Goal: Find specific page/section: Find specific page/section

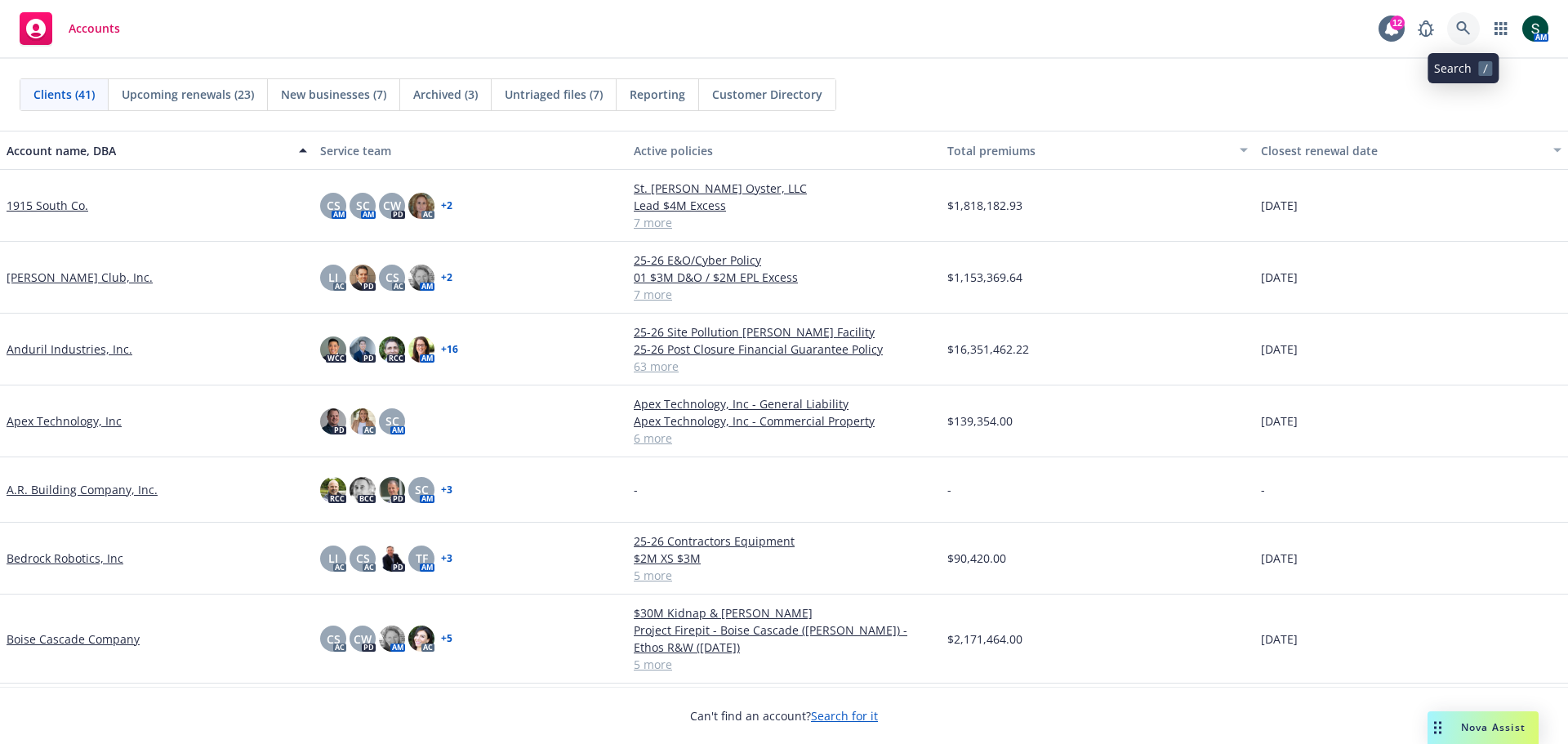
click at [1460, 26] on icon at bounding box center [1463, 28] width 15 height 15
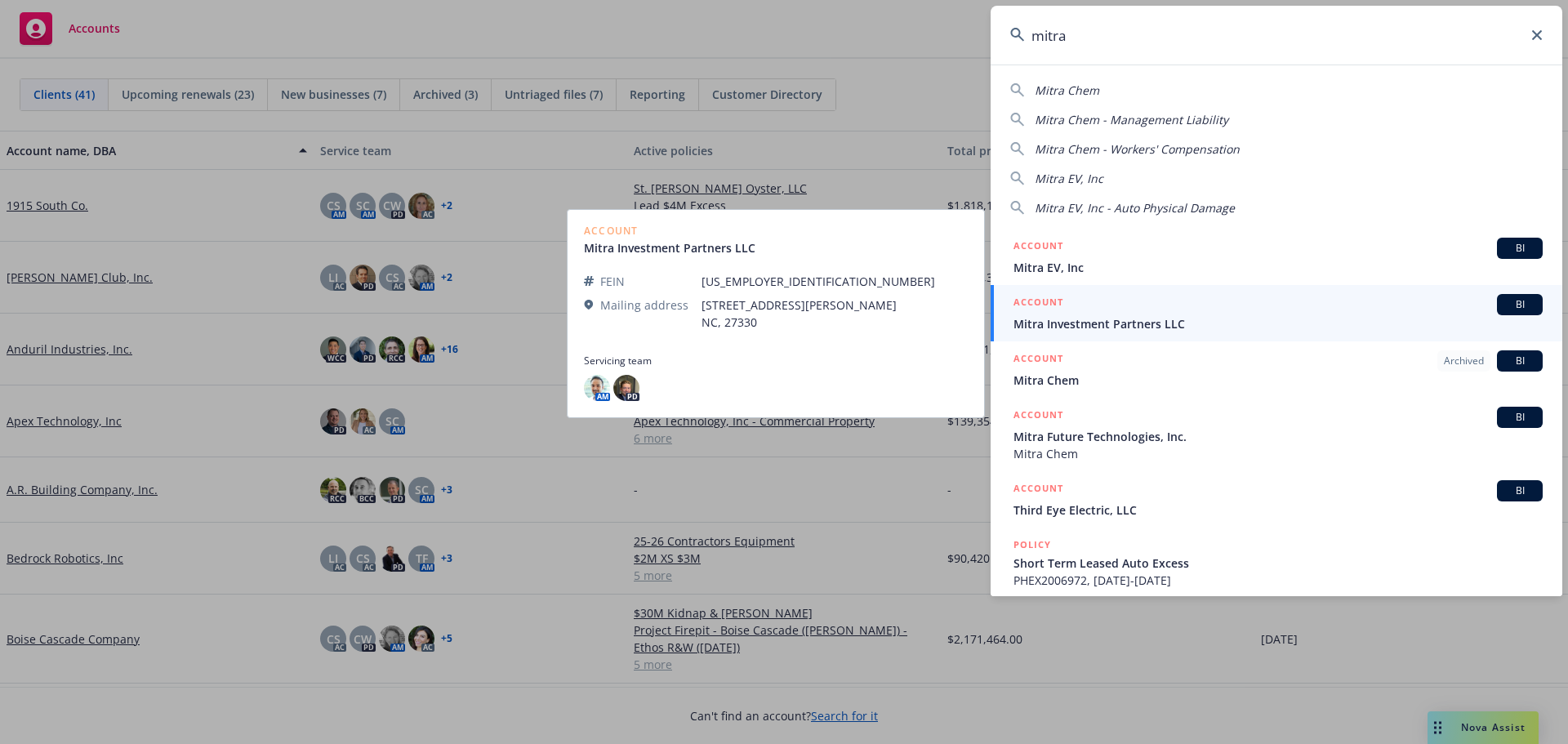
type input "mitra"
click at [1126, 326] on span "Mitra Investment Partners LLC" at bounding box center [1278, 323] width 529 height 17
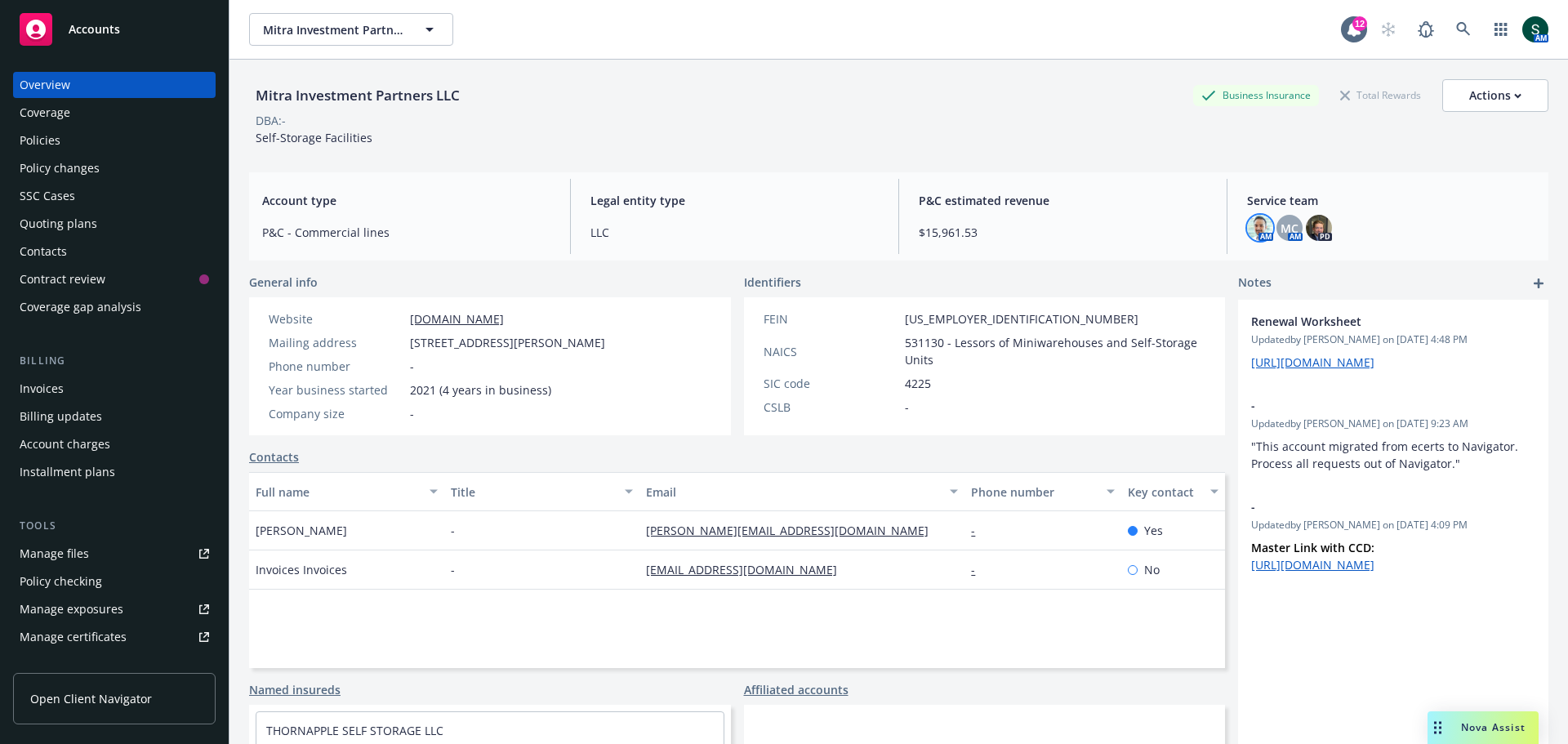
click at [1254, 232] on img at bounding box center [1260, 227] width 26 height 26
click at [1310, 228] on img at bounding box center [1318, 227] width 26 height 26
click at [1285, 228] on span "MC" at bounding box center [1290, 227] width 18 height 17
click at [1456, 26] on icon at bounding box center [1463, 29] width 14 height 14
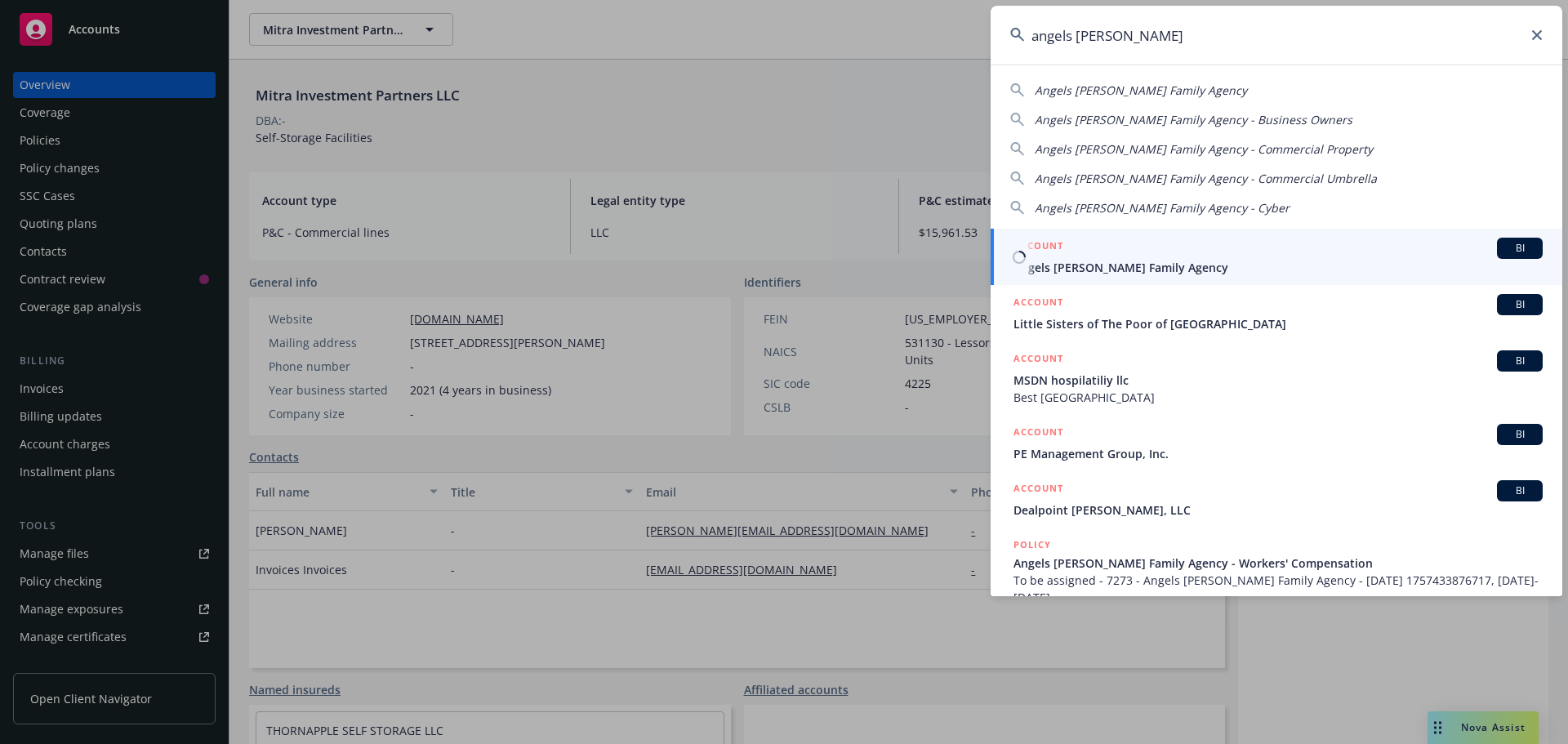
type input "angels [PERSON_NAME]"
click at [1508, 238] on div "BI" at bounding box center [1519, 249] width 45 height 21
